Goal: Navigation & Orientation: Find specific page/section

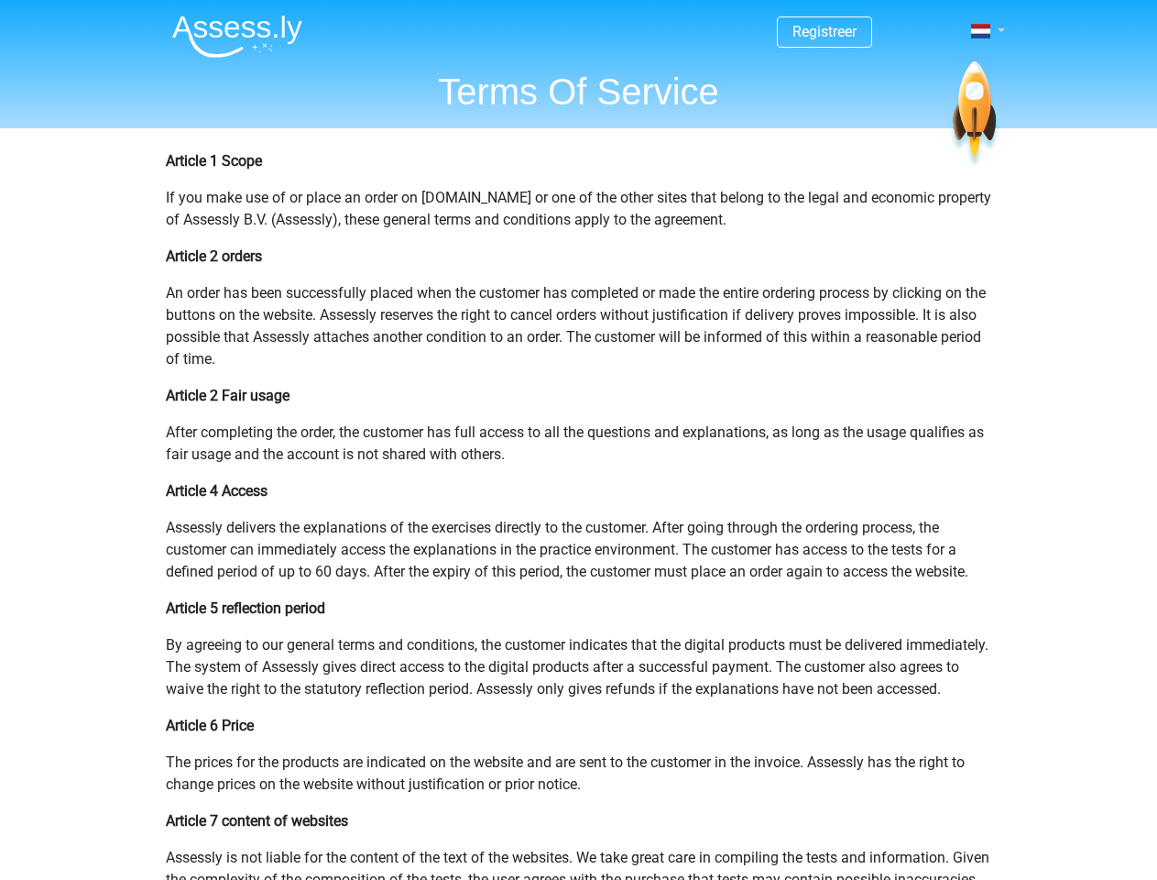
click at [982, 31] on span at bounding box center [980, 31] width 19 height 15
